Goal: Transaction & Acquisition: Purchase product/service

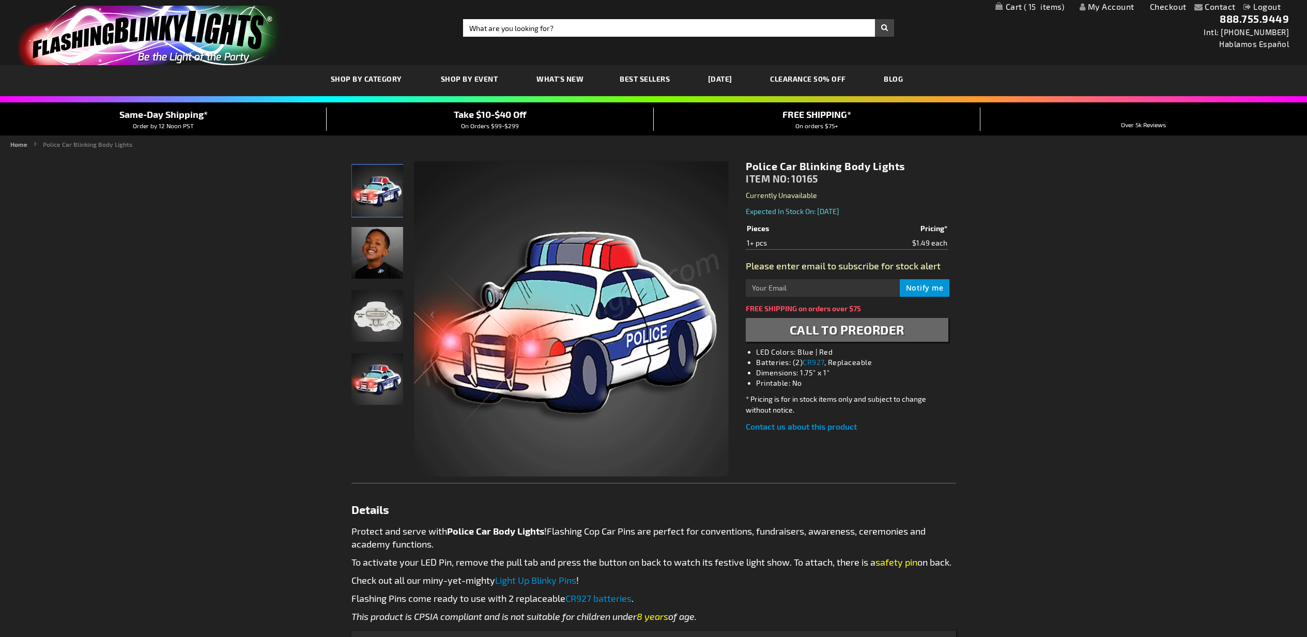
click at [702, 33] on input "Search" at bounding box center [678, 28] width 431 height 18
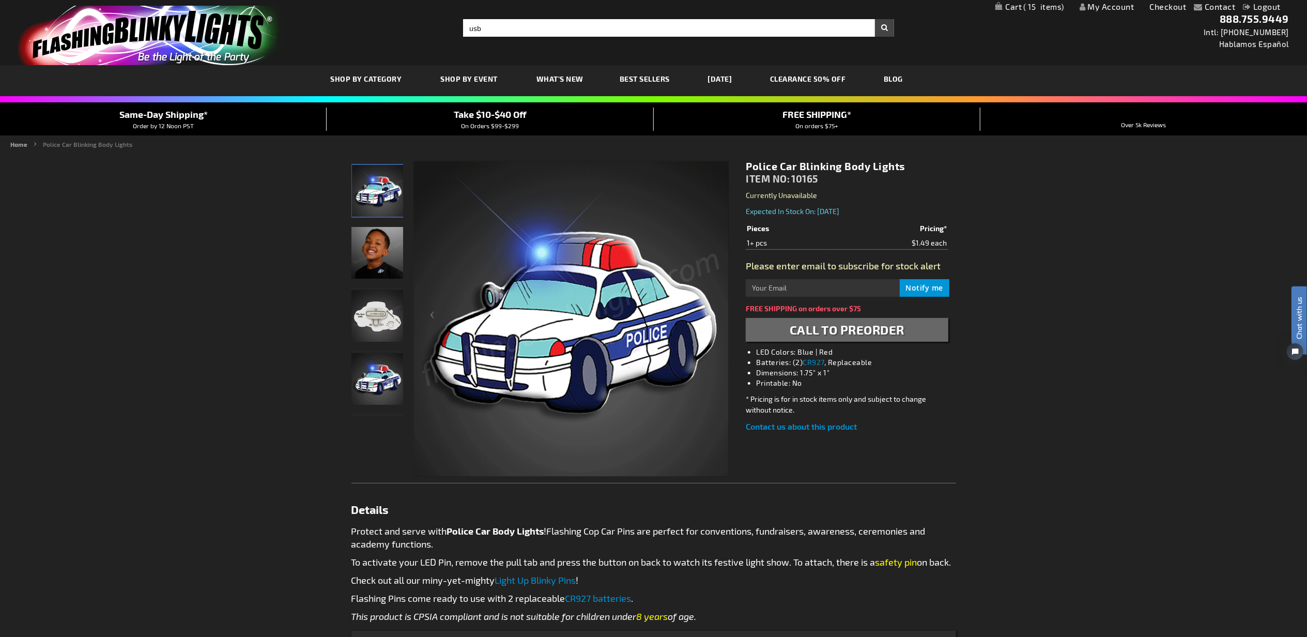
type input "usb"
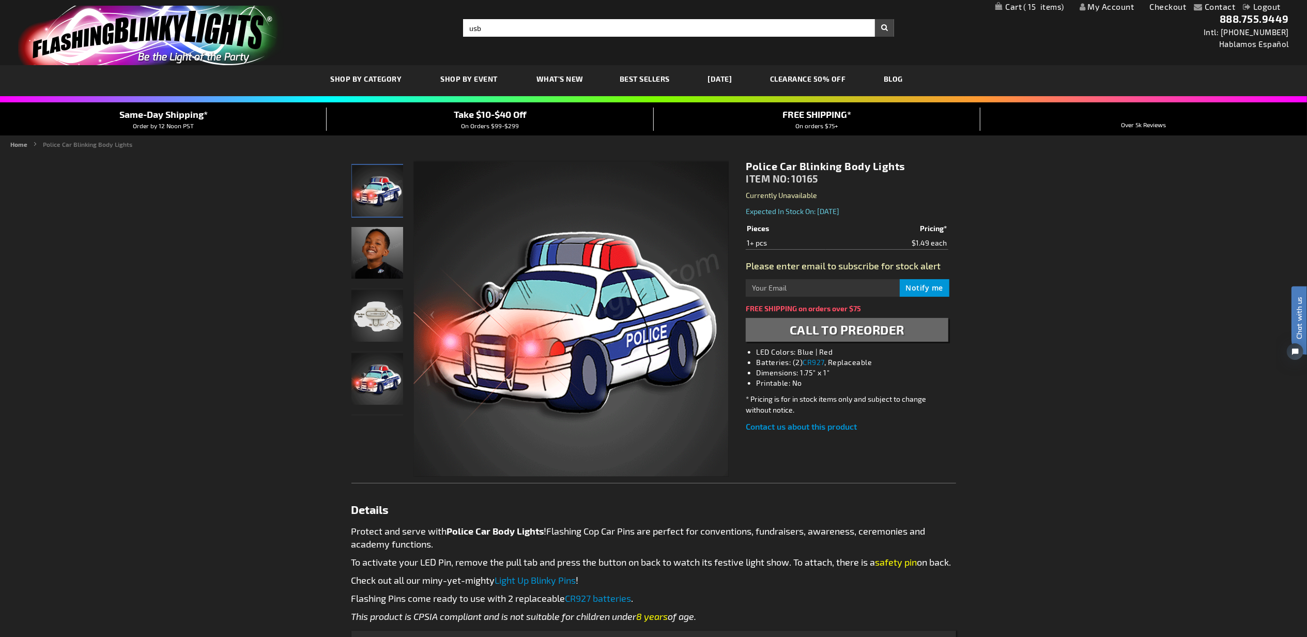
click at [875, 19] on button "Search" at bounding box center [884, 28] width 19 height 18
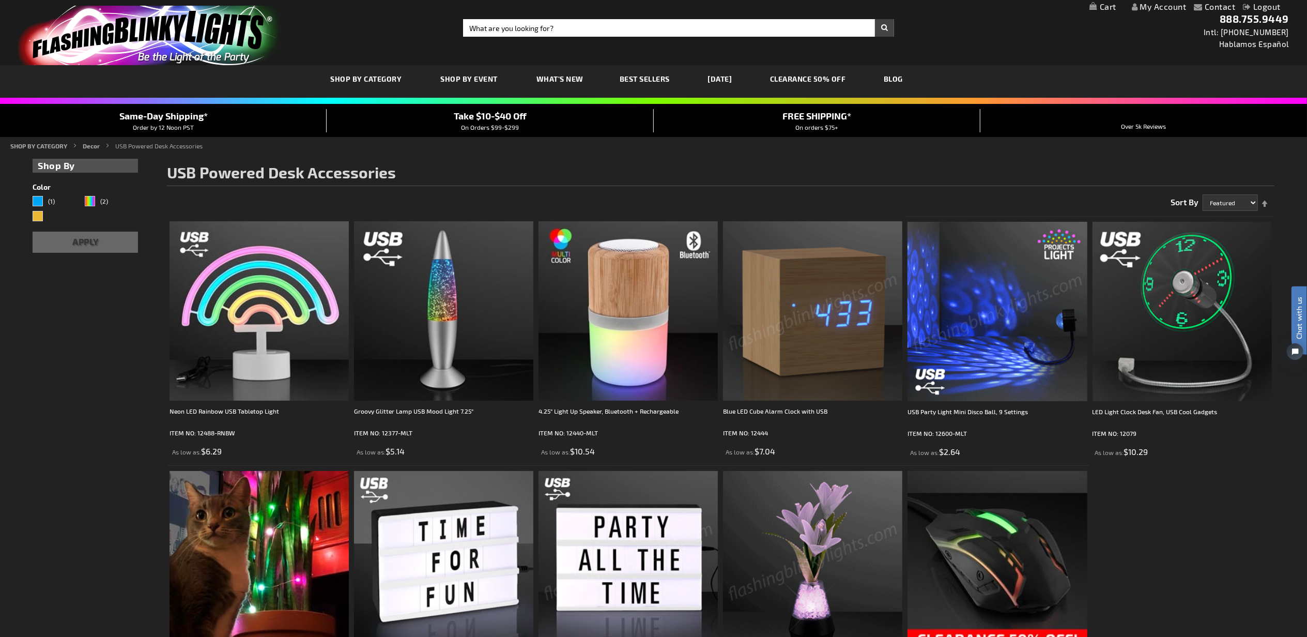
click at [823, 530] on img at bounding box center [812, 560] width 179 height 179
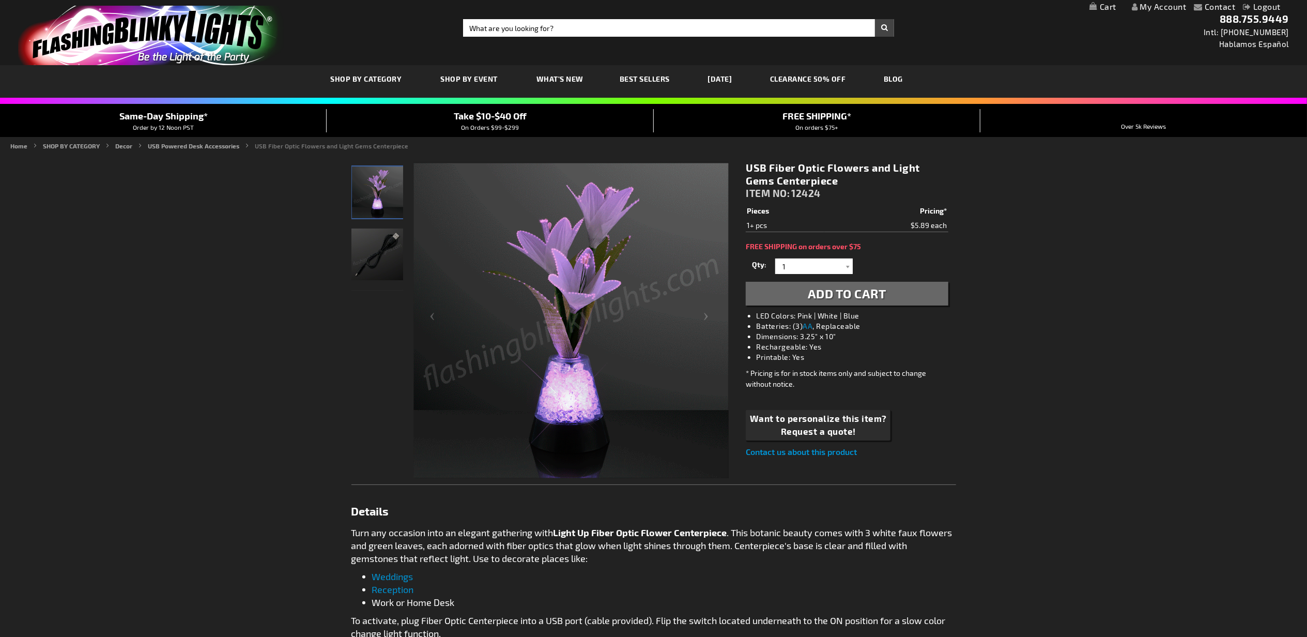
click at [846, 292] on span "Add to Cart" at bounding box center [847, 293] width 79 height 15
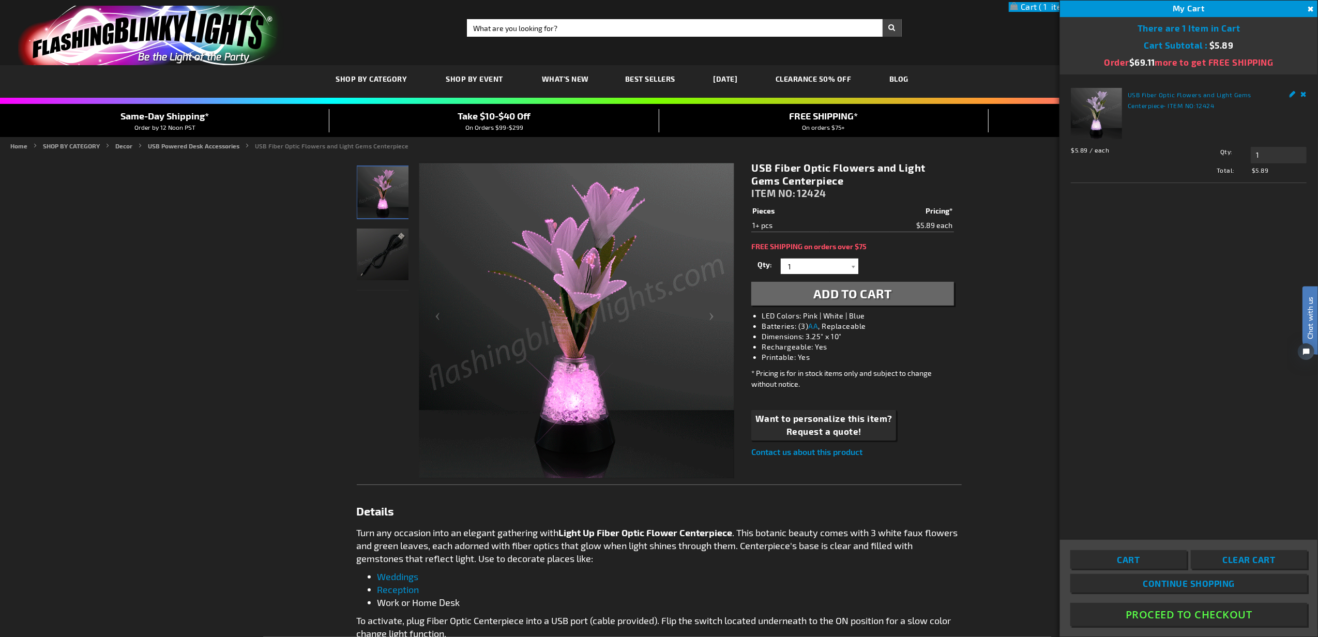
click at [1305, 94] on link "Remove" at bounding box center [1303, 93] width 6 height 11
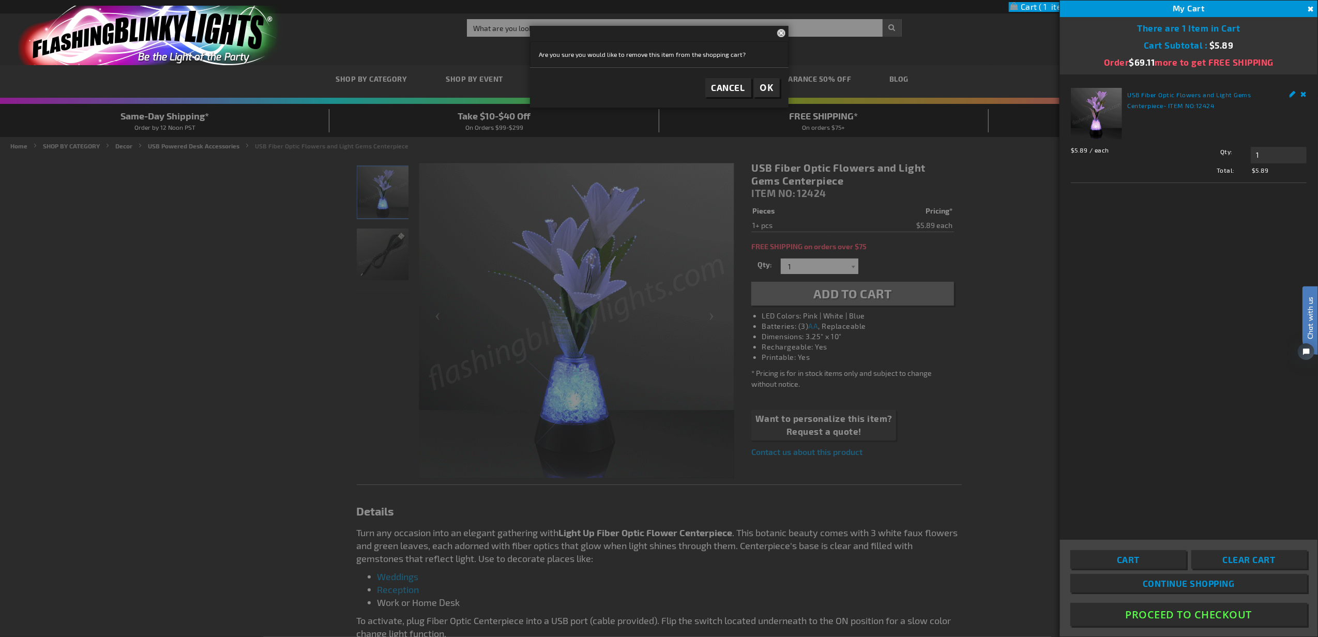
click at [768, 89] on span "OK" at bounding box center [766, 88] width 13 height 12
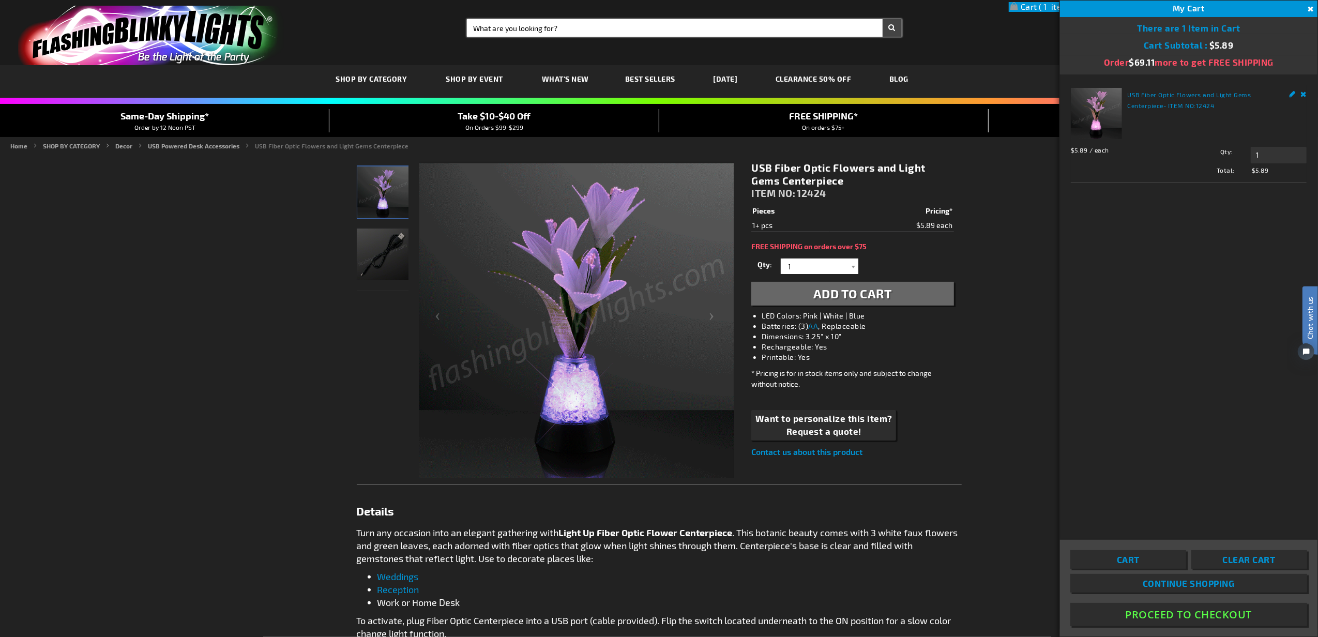
click at [826, 32] on input "Search" at bounding box center [684, 28] width 435 height 18
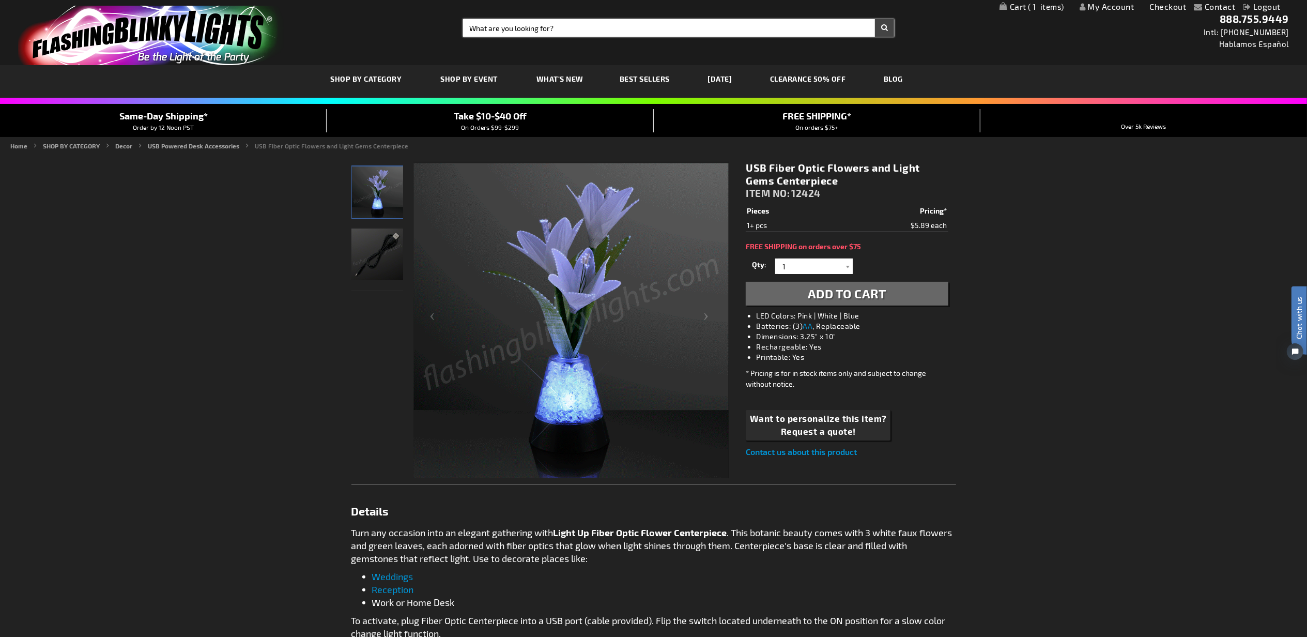
click at [826, 32] on input "Search" at bounding box center [678, 28] width 431 height 18
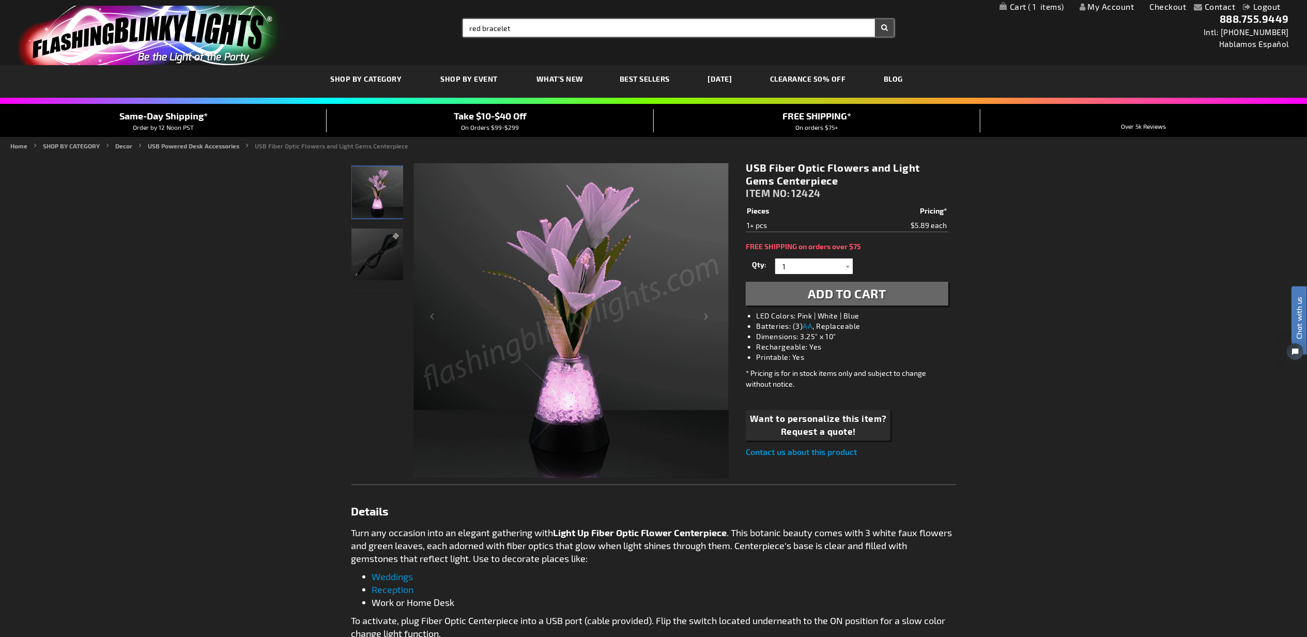
type input "red bracelet"
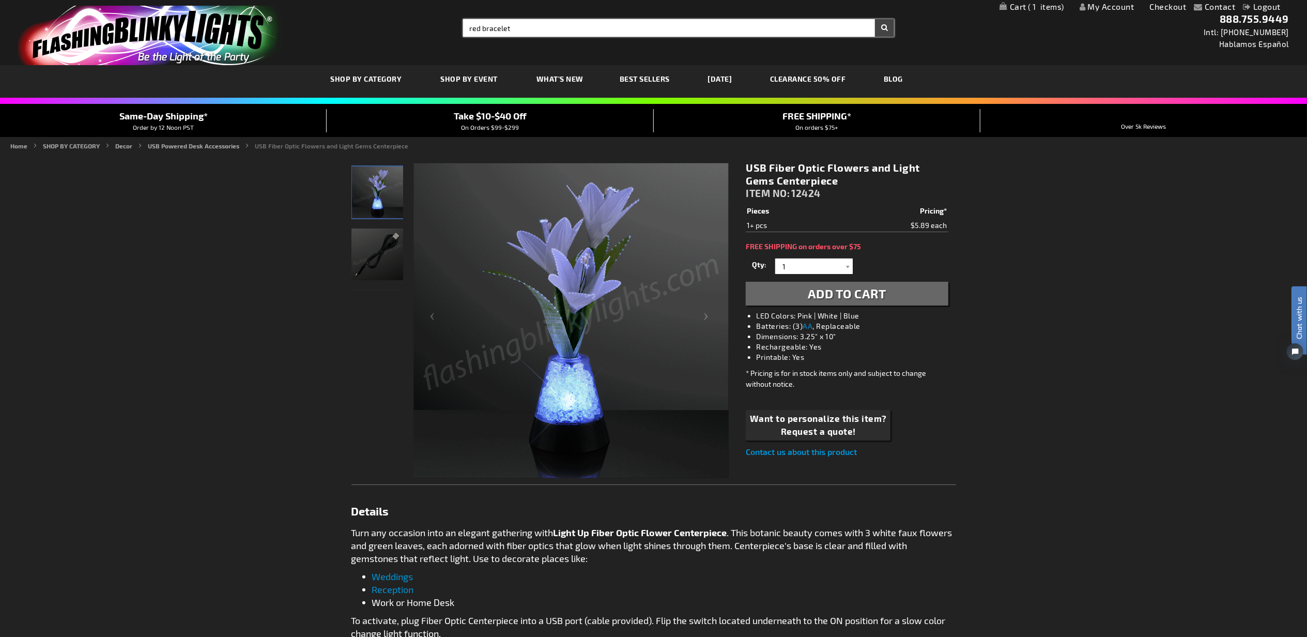
click at [875, 19] on button "Search" at bounding box center [884, 28] width 19 height 18
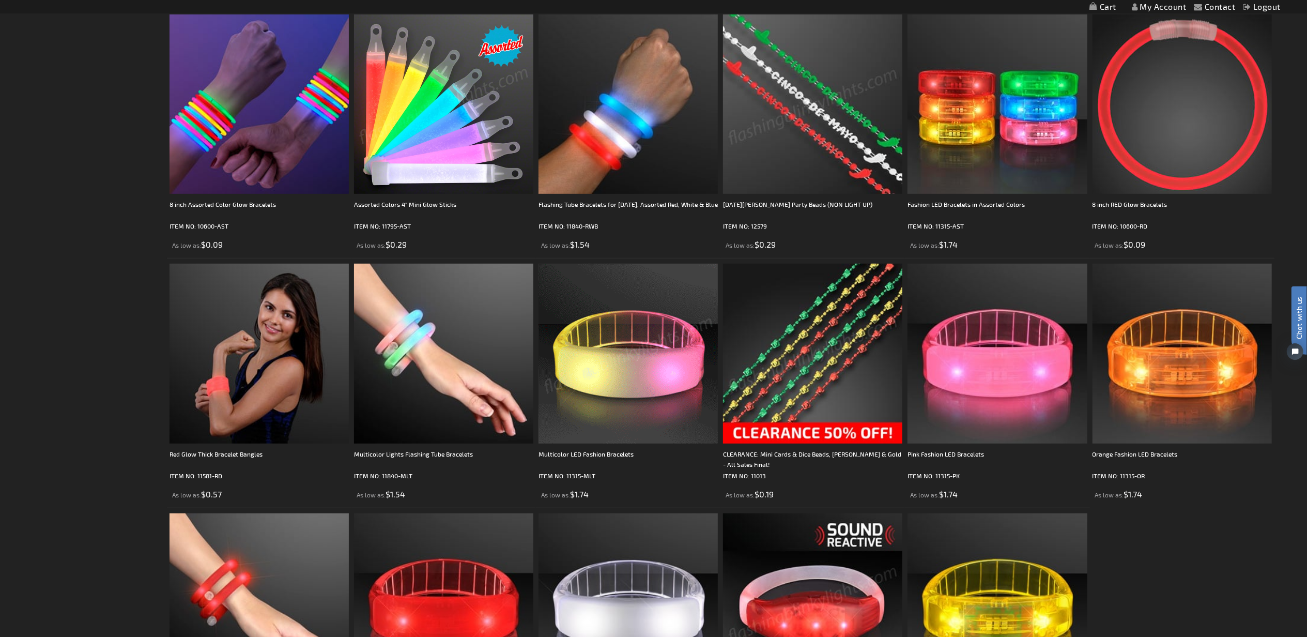
scroll to position [804, 0]
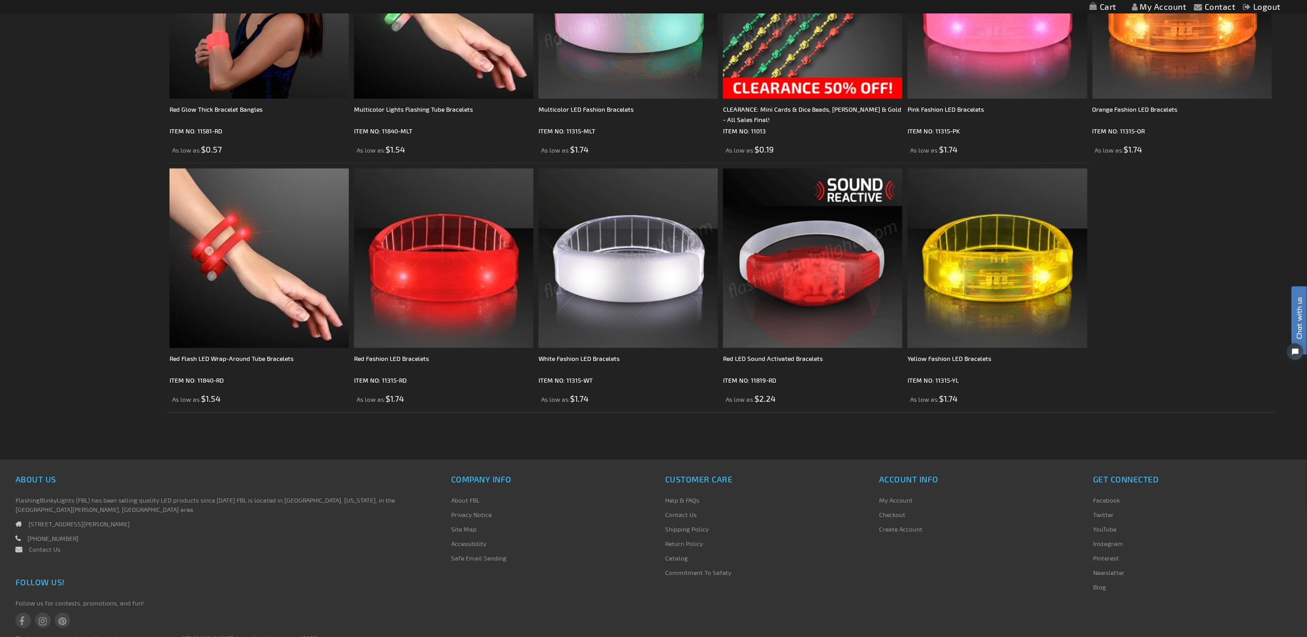
click at [832, 263] on img at bounding box center [812, 258] width 179 height 179
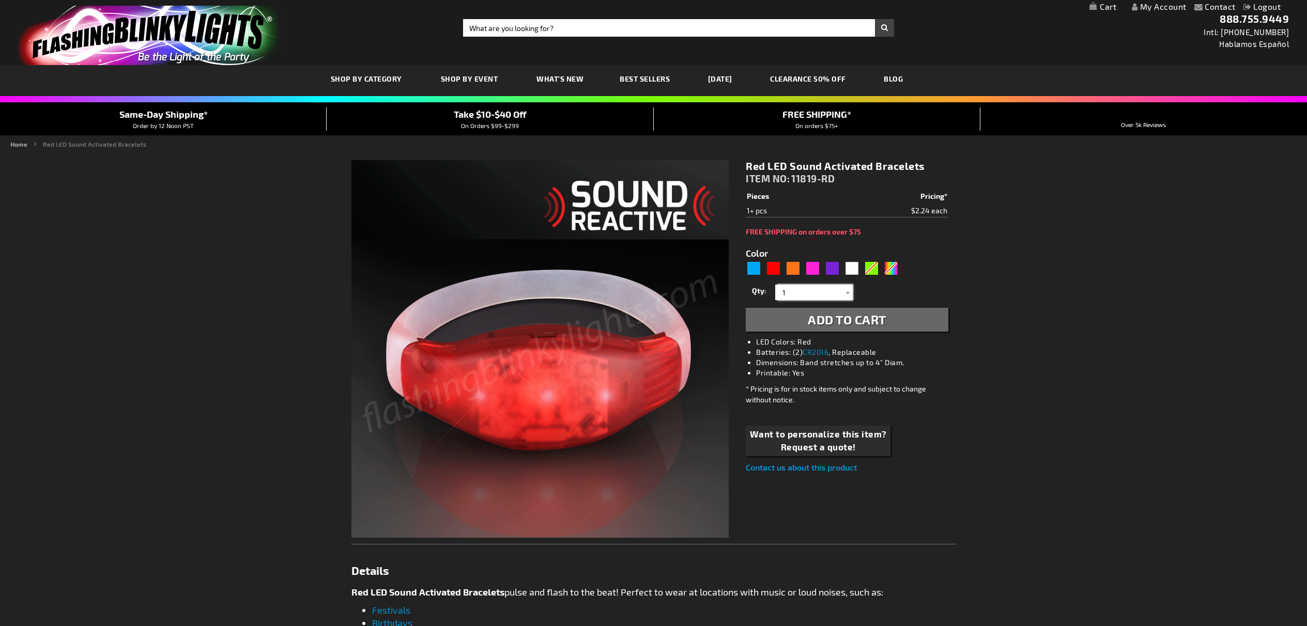
click at [804, 294] on input "1" at bounding box center [815, 293] width 75 height 16
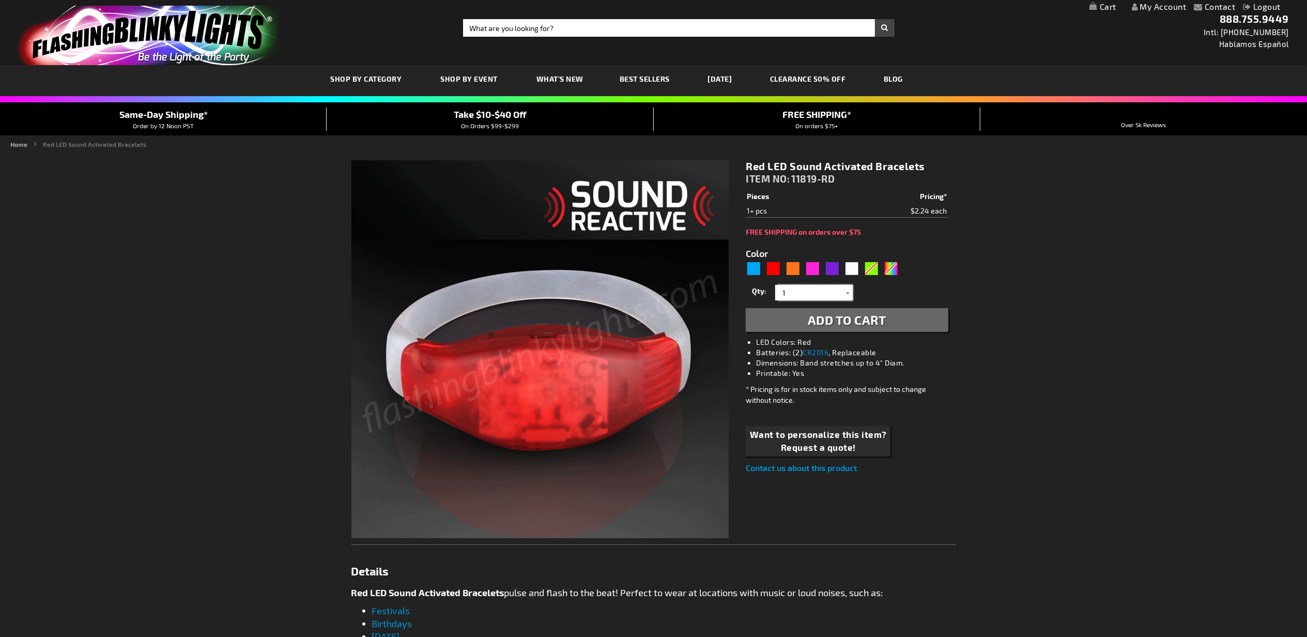
type input "5641"
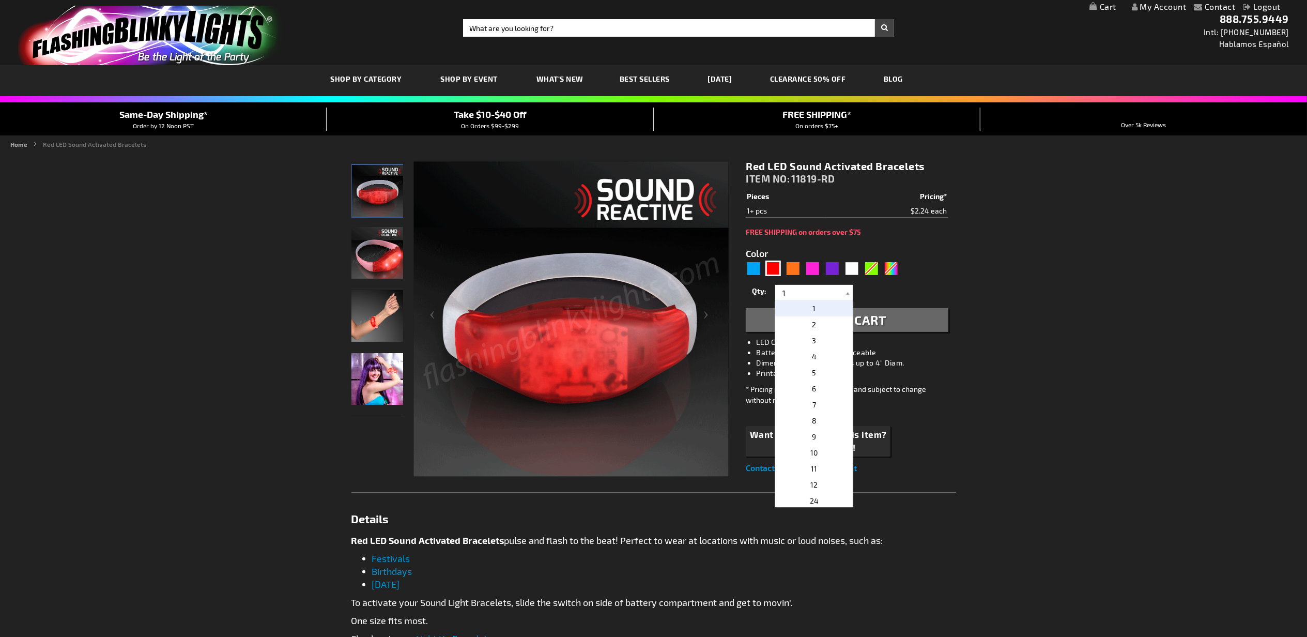
click at [830, 486] on p "12" at bounding box center [814, 485] width 78 height 16
type input "12"
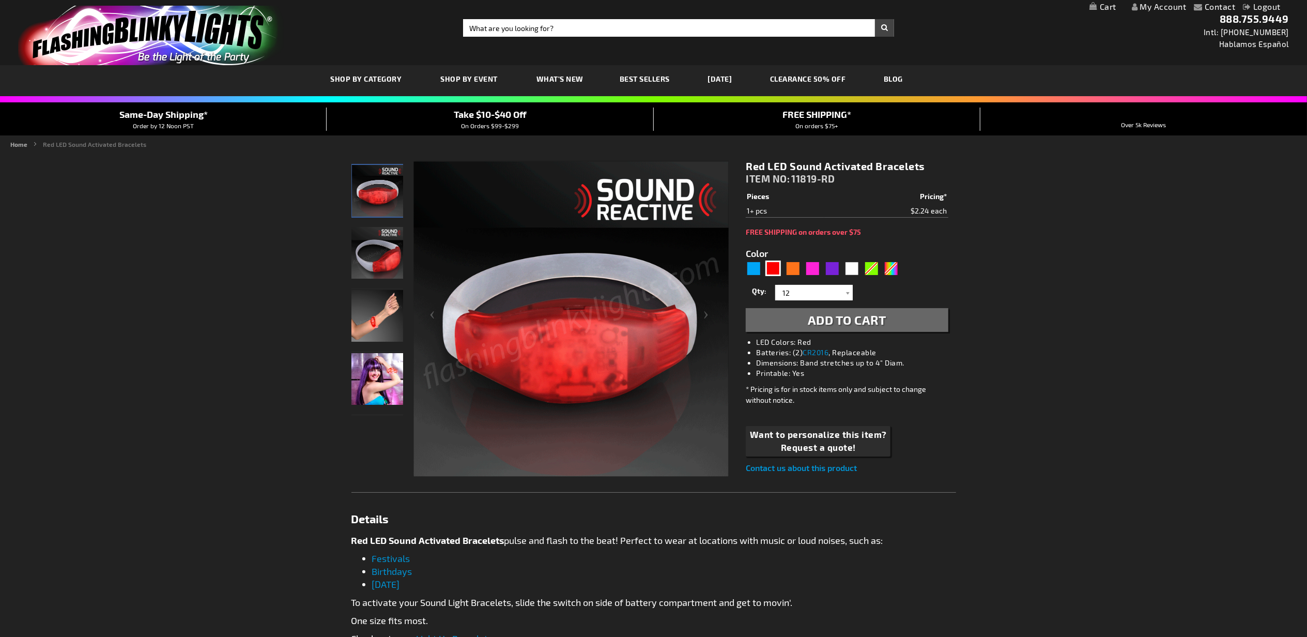
click at [853, 325] on span "Add to Cart" at bounding box center [847, 319] width 79 height 15
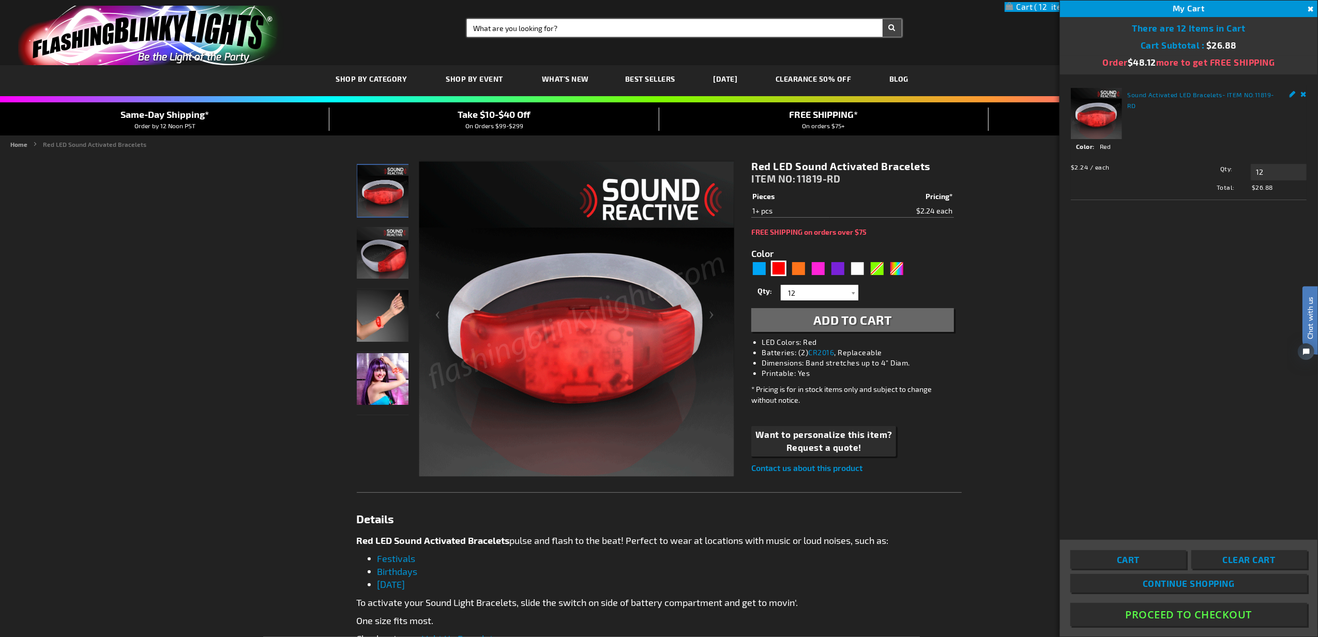
click at [690, 23] on input "Search" at bounding box center [684, 28] width 435 height 18
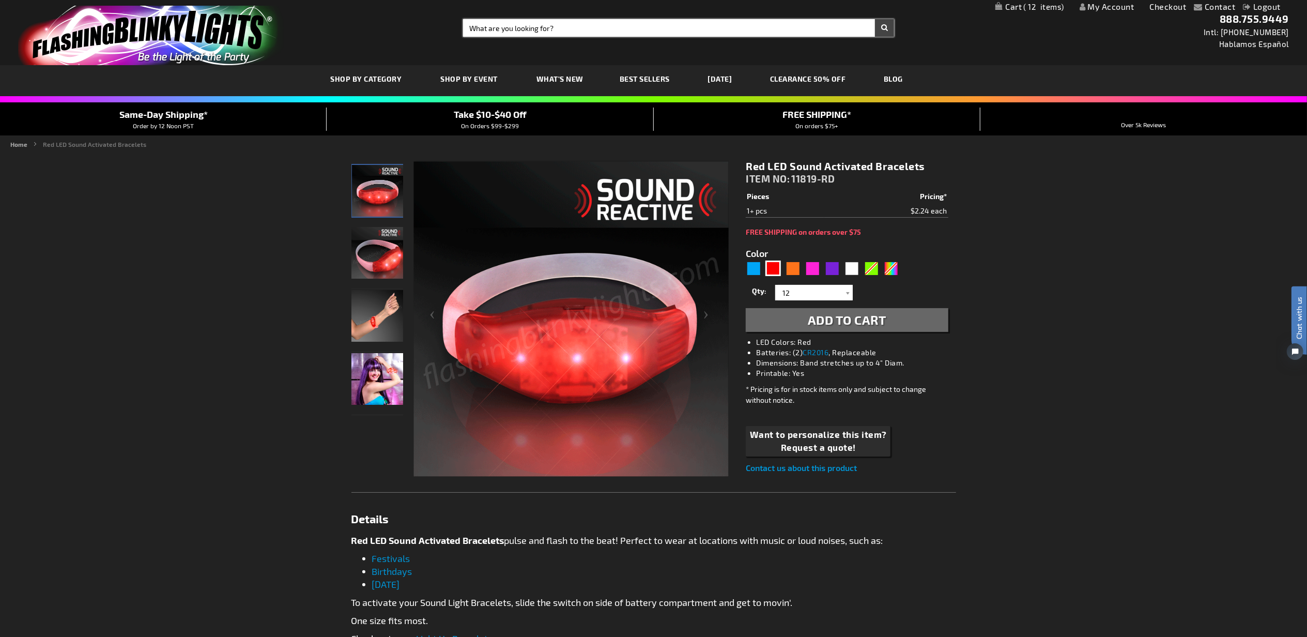
click at [685, 23] on input "Search" at bounding box center [678, 28] width 431 height 18
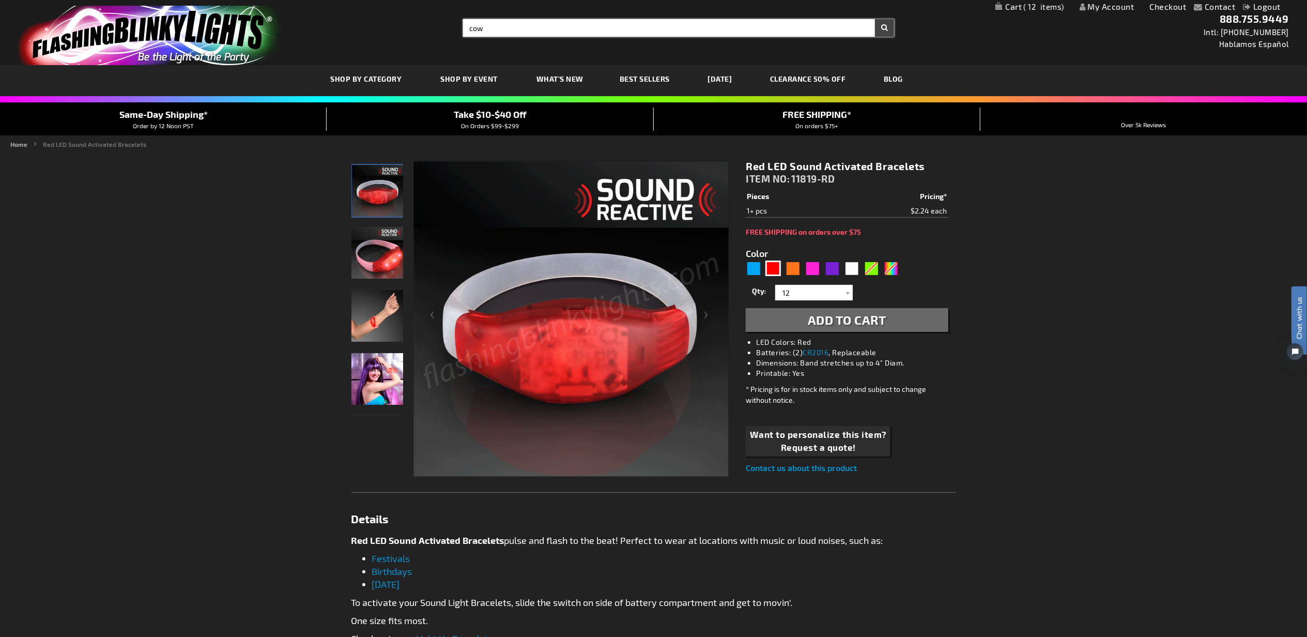
type input "cow"
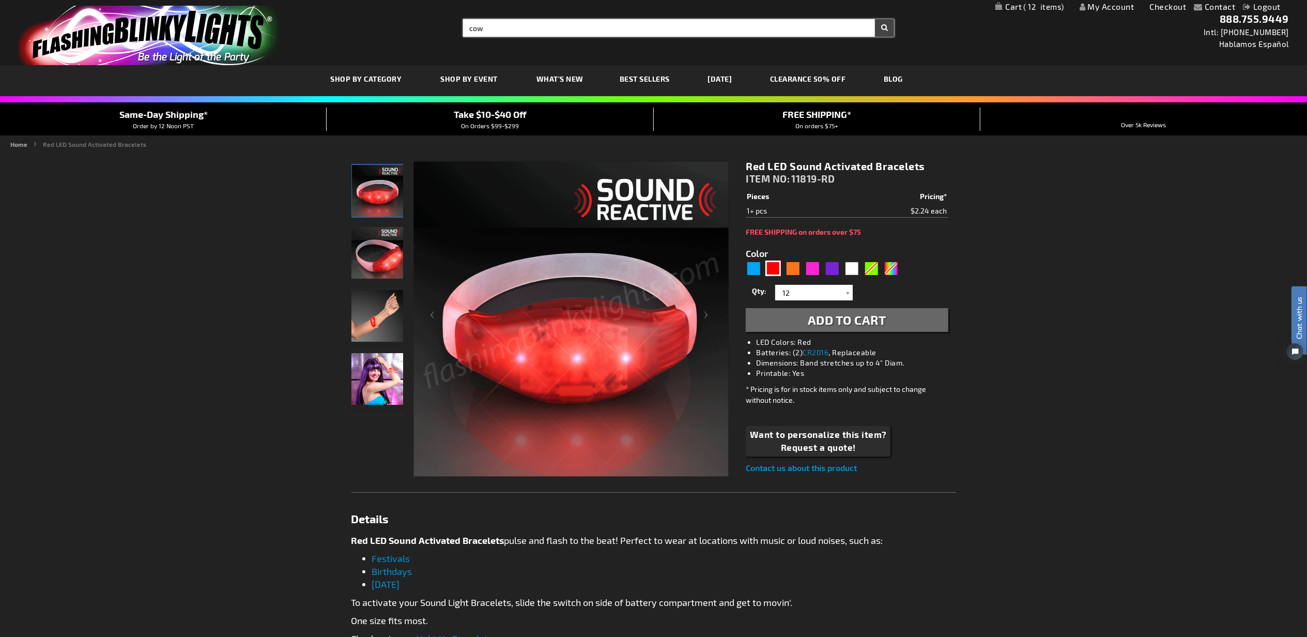
click at [875, 19] on button "Search" at bounding box center [884, 28] width 19 height 18
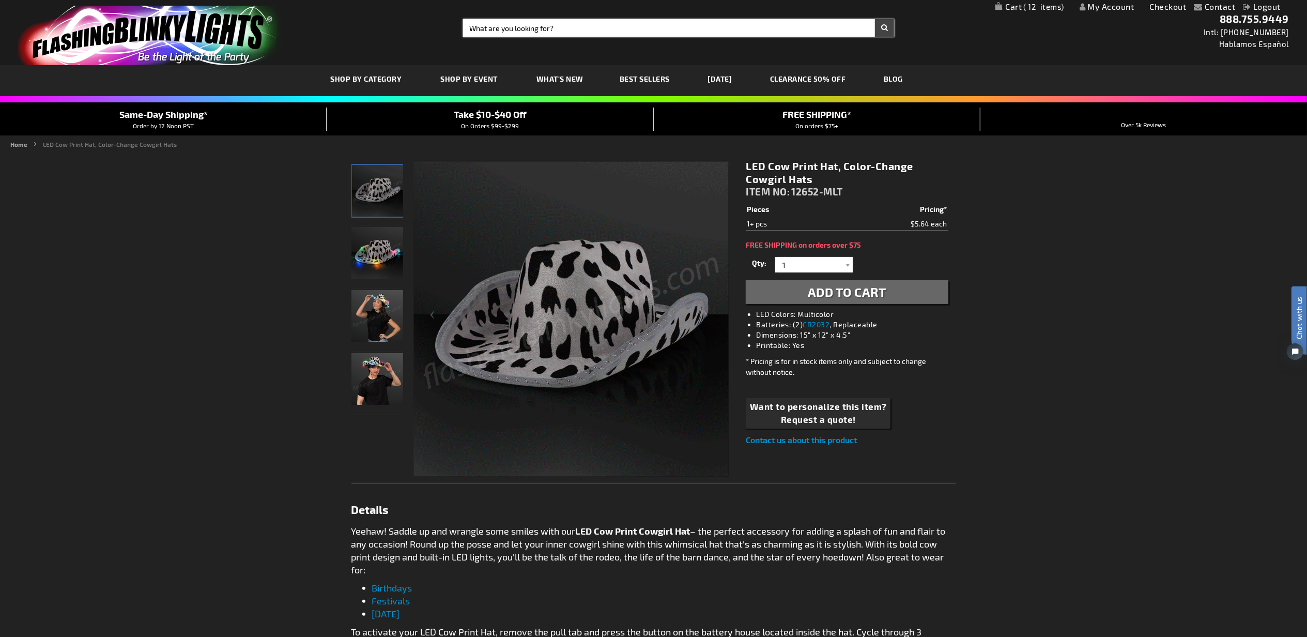
click at [622, 25] on input "Search" at bounding box center [678, 28] width 431 height 18
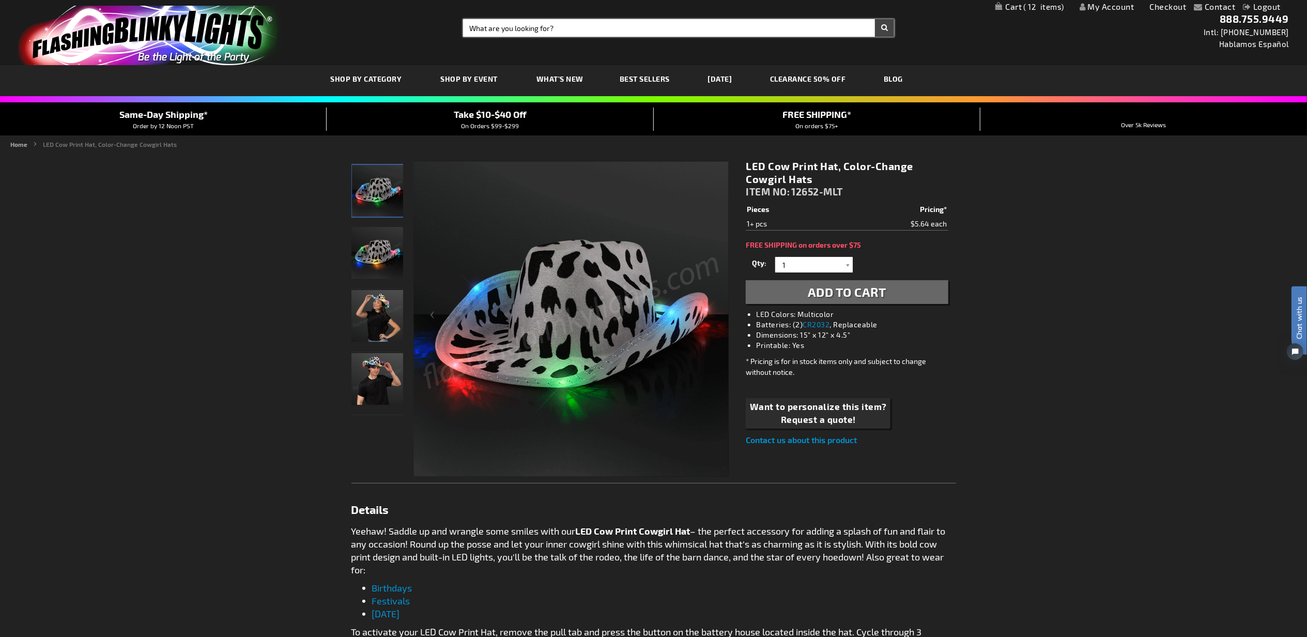
paste input "Fuchsia"
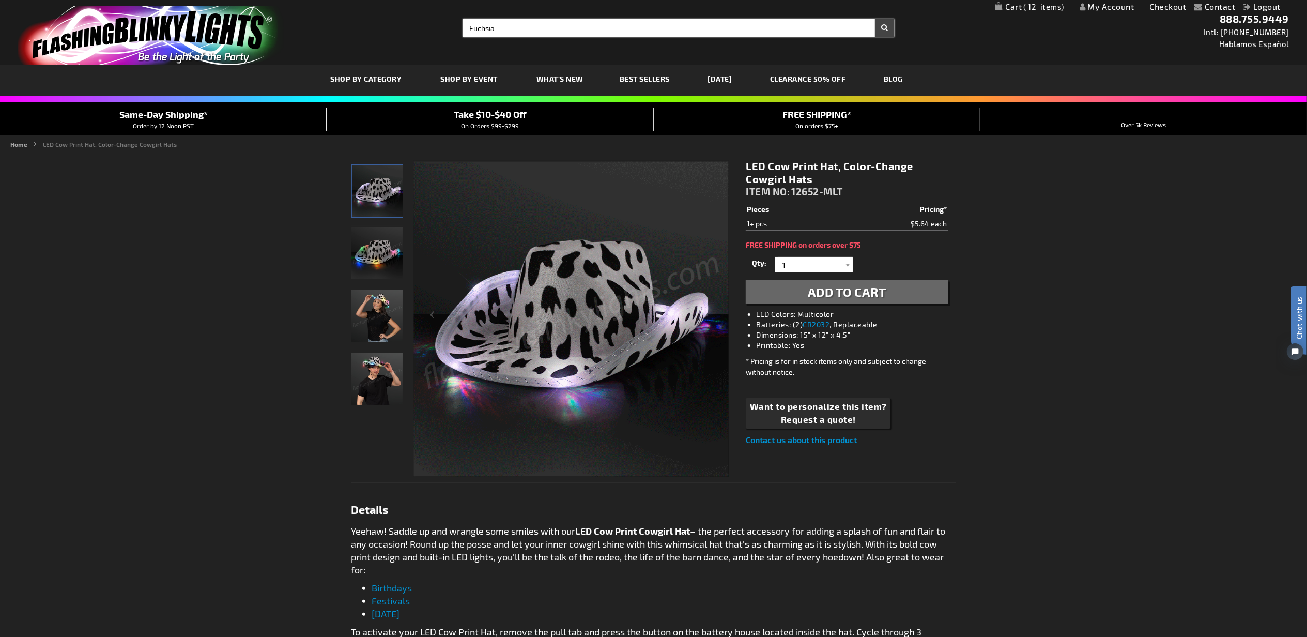
type input "Fuchsia"
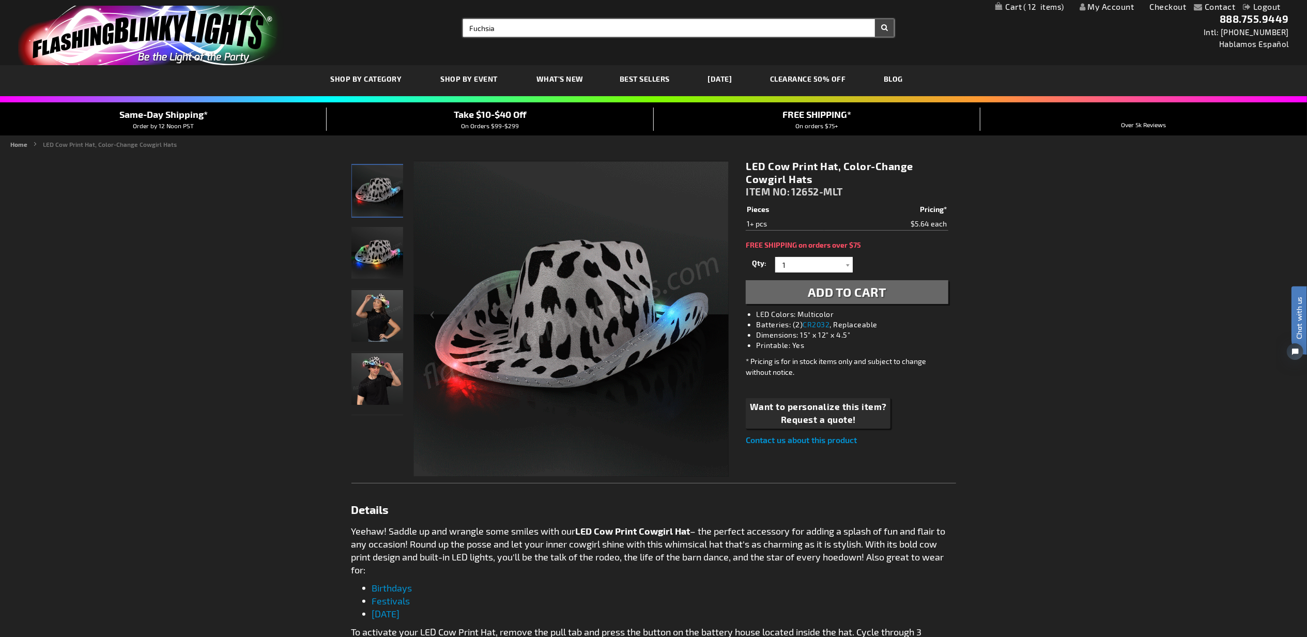
click at [875, 19] on button "Search" at bounding box center [884, 28] width 19 height 18
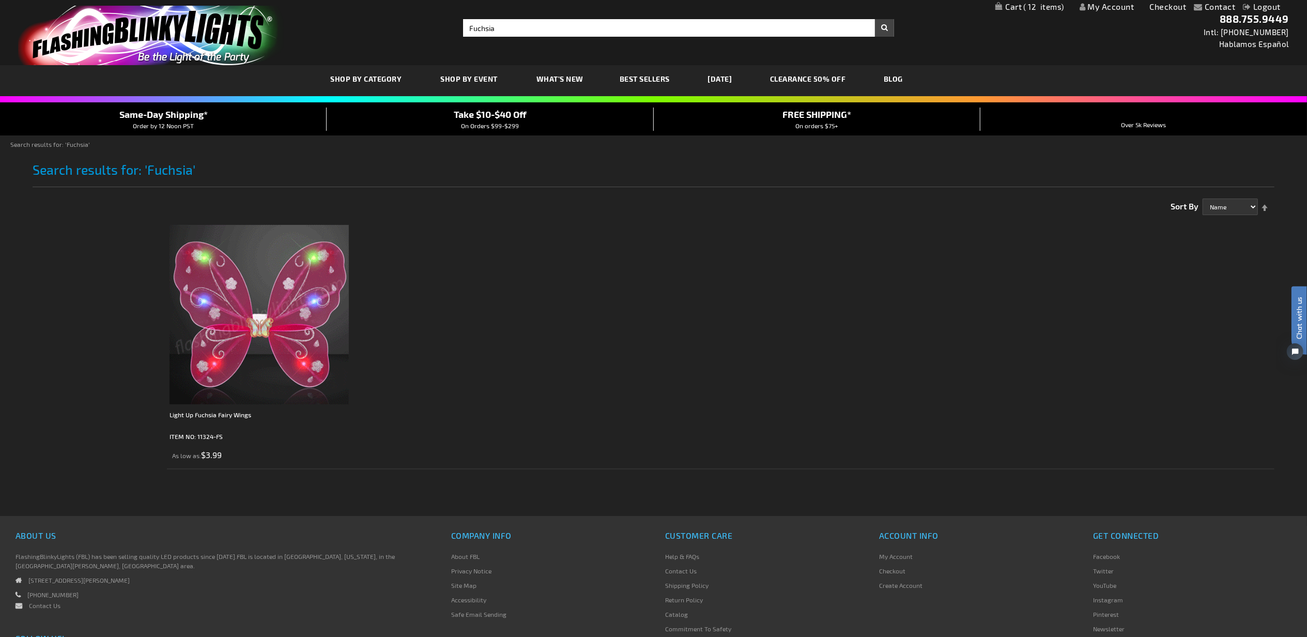
click at [254, 346] on img at bounding box center [259, 314] width 179 height 179
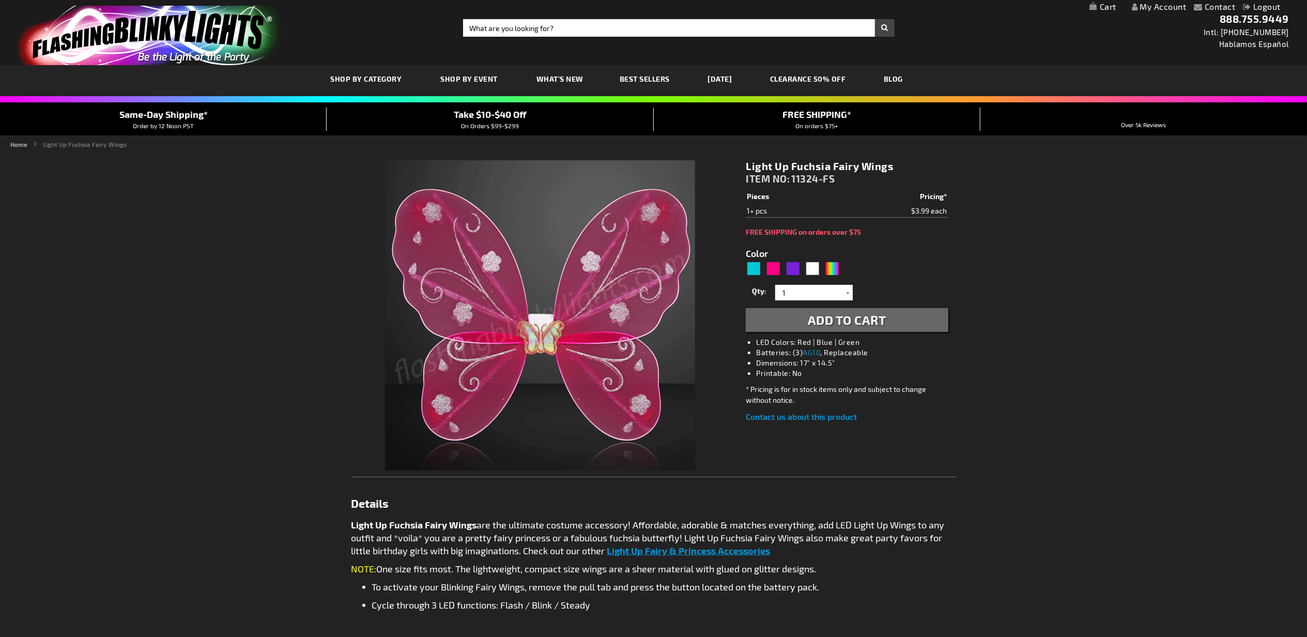
type input "5669"
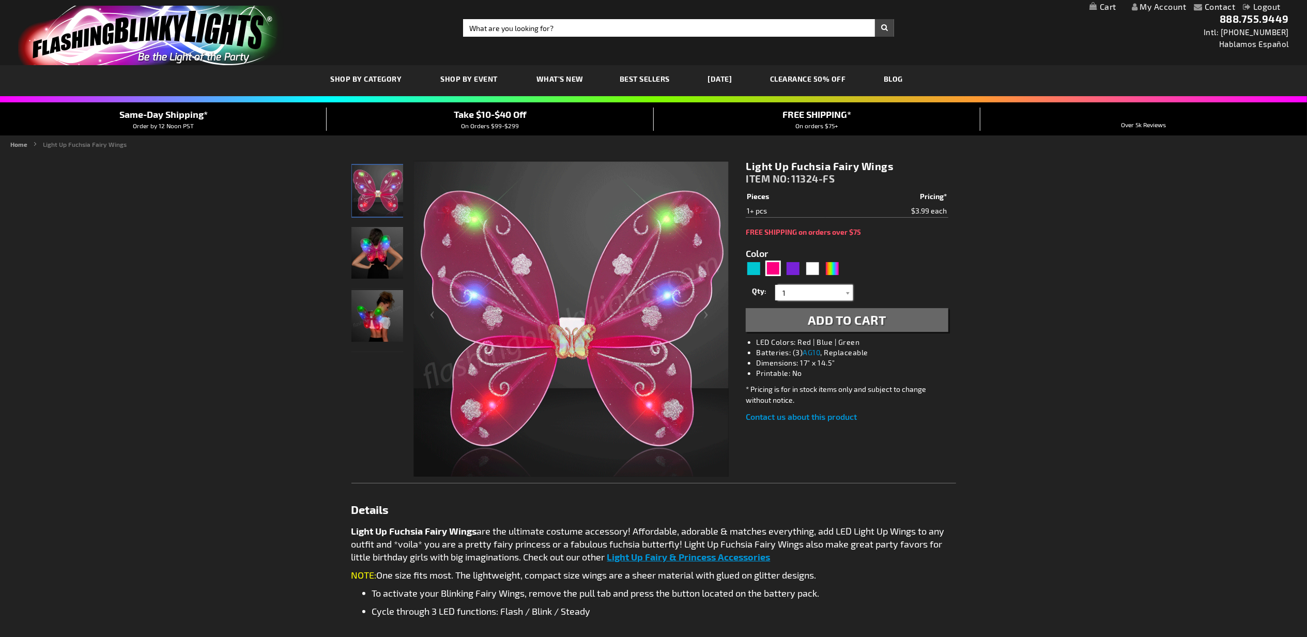
click at [799, 289] on input "1" at bounding box center [815, 293] width 75 height 16
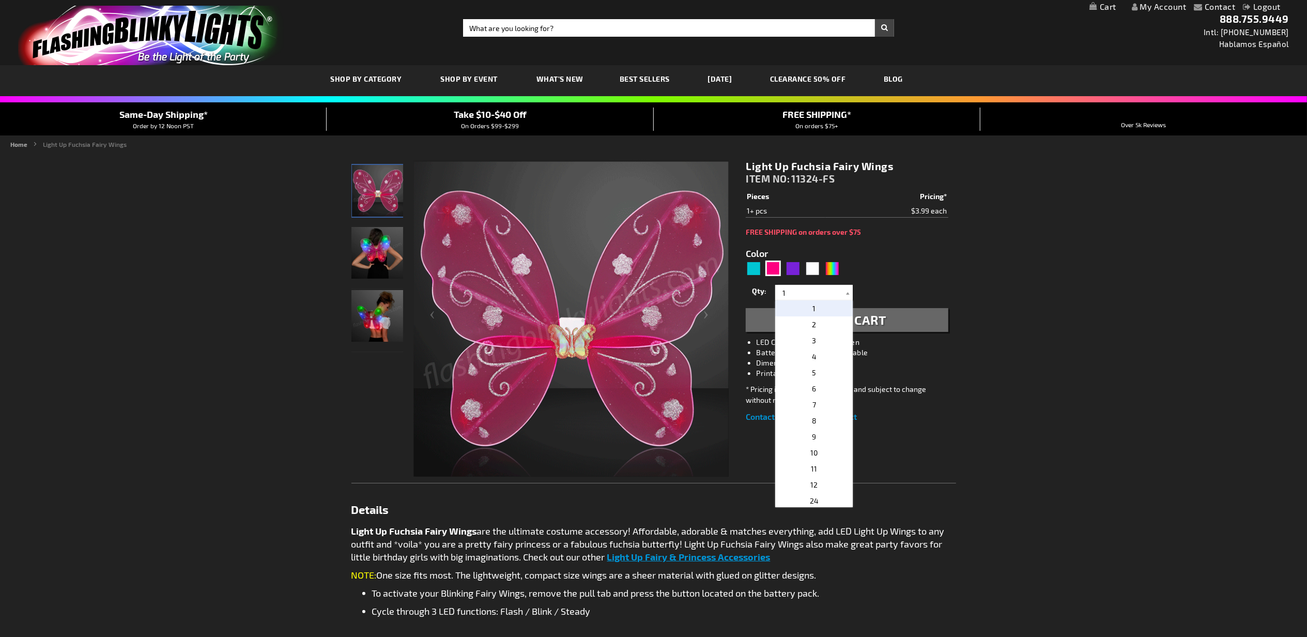
click at [800, 343] on p "3" at bounding box center [814, 340] width 78 height 16
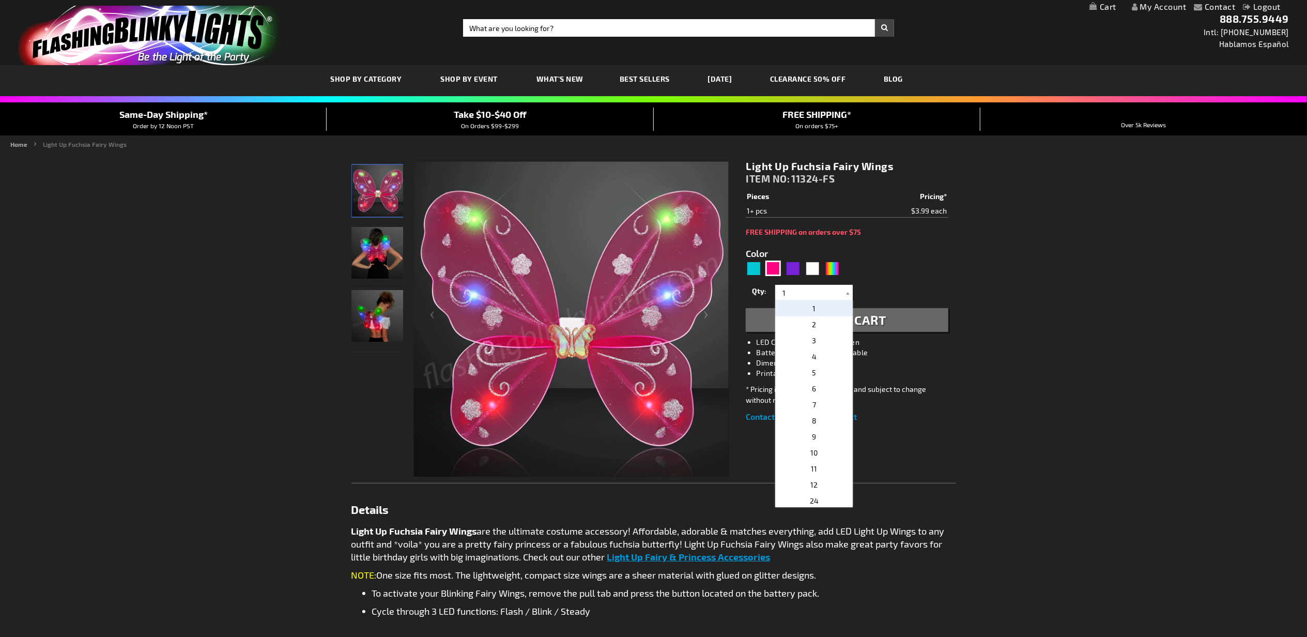
type input "3"
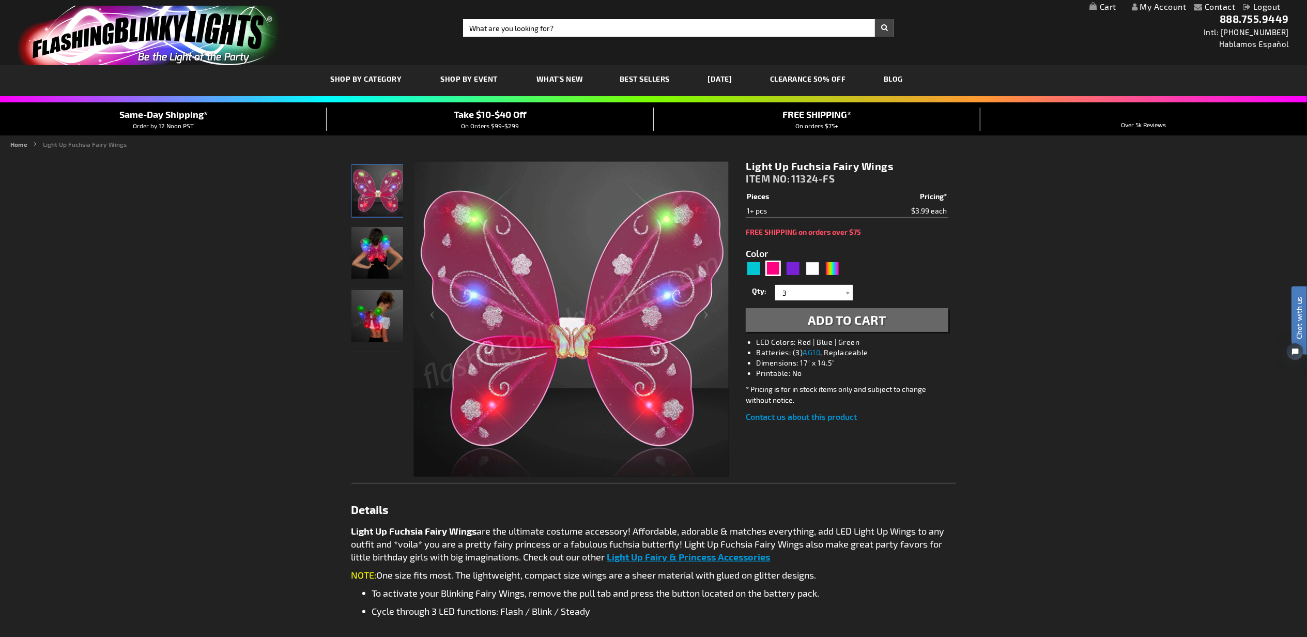
click at [863, 313] on span "Add to Cart" at bounding box center [847, 319] width 79 height 15
